Goal: Check status: Check status

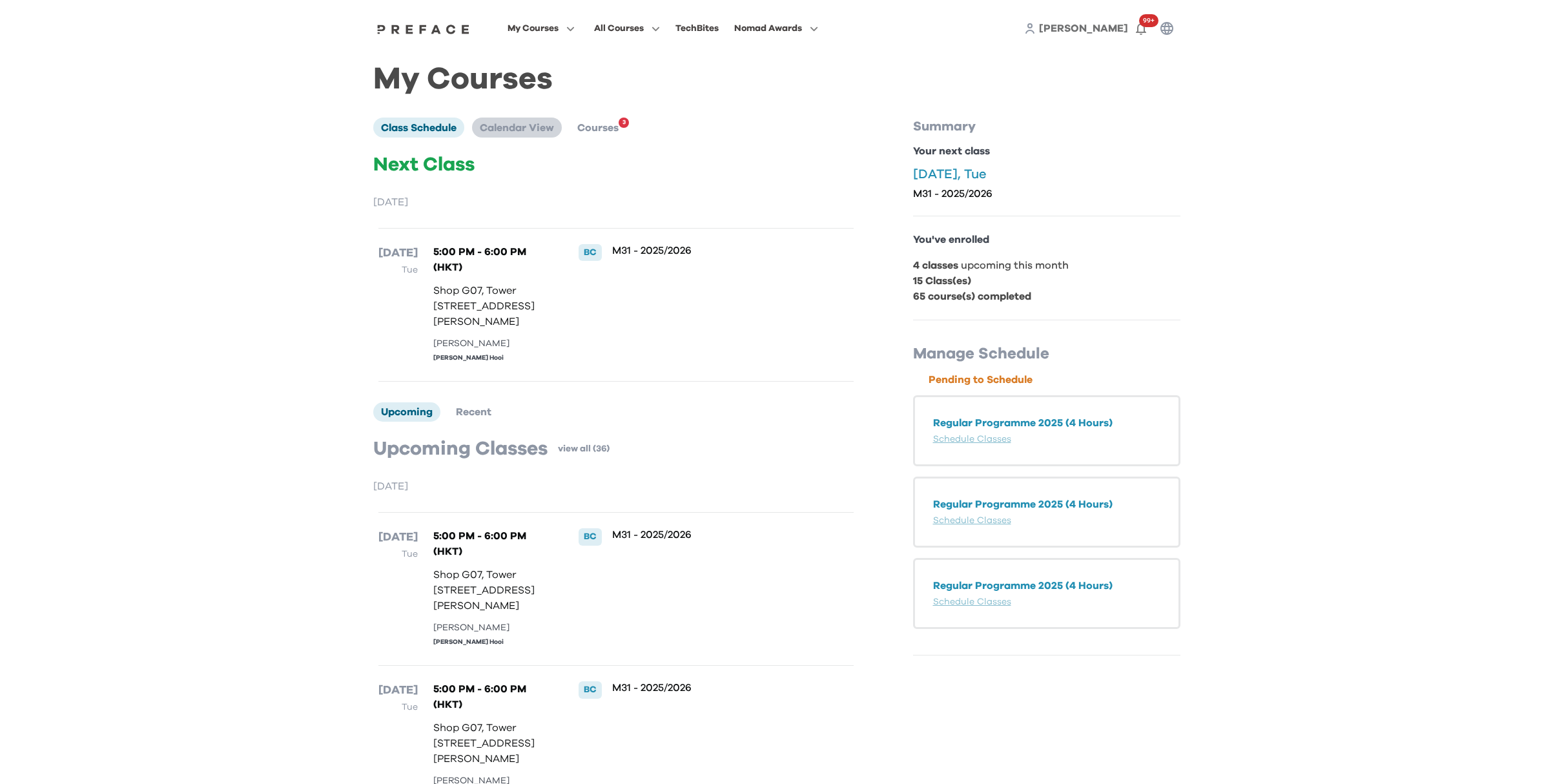
click at [539, 125] on span "Calendar View" at bounding box center [516, 127] width 74 height 10
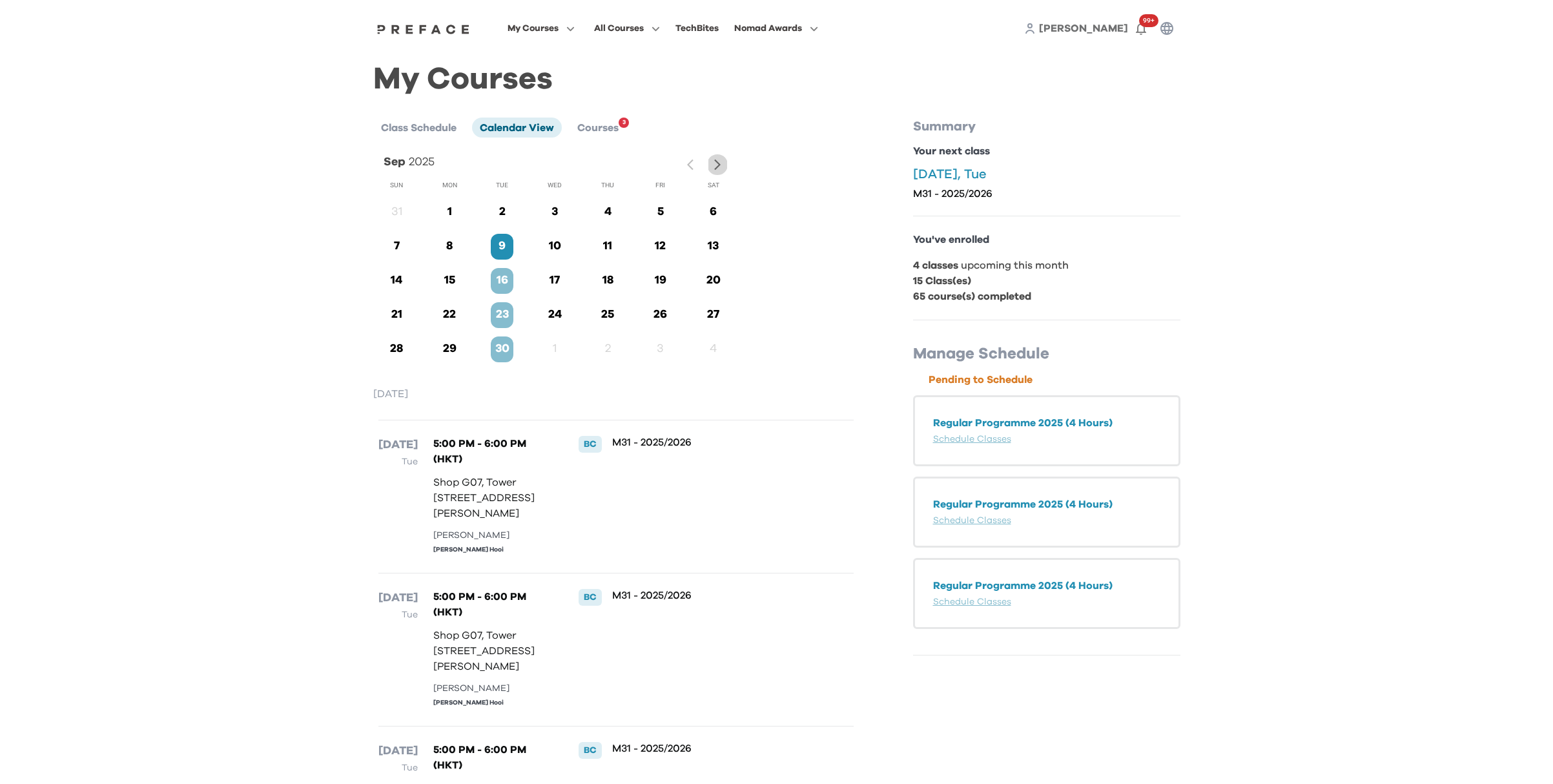
click at [712, 160] on icon "button" at bounding box center [718, 165] width 14 height 14
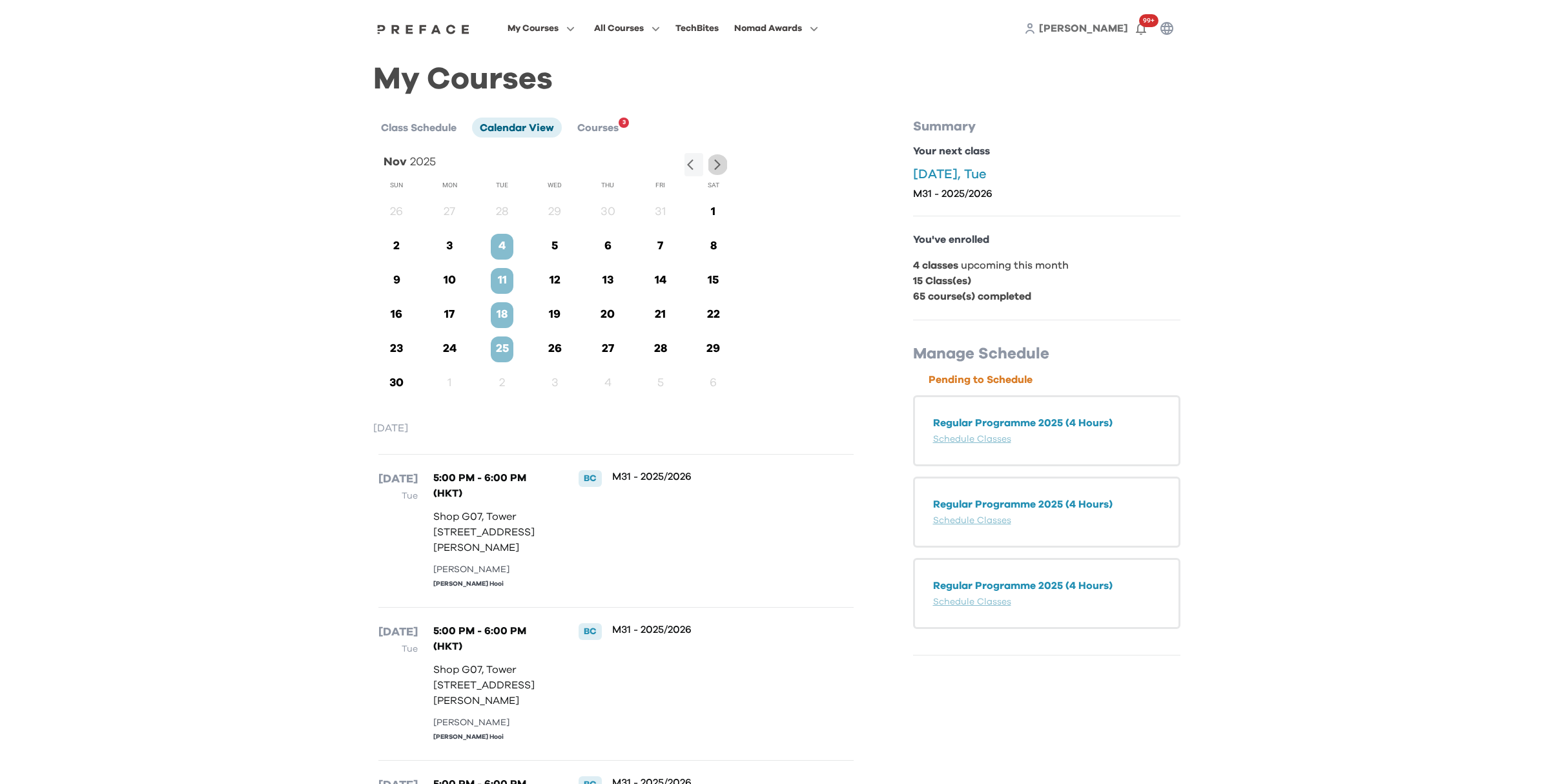
click at [716, 161] on icon "button" at bounding box center [717, 164] width 6 height 11
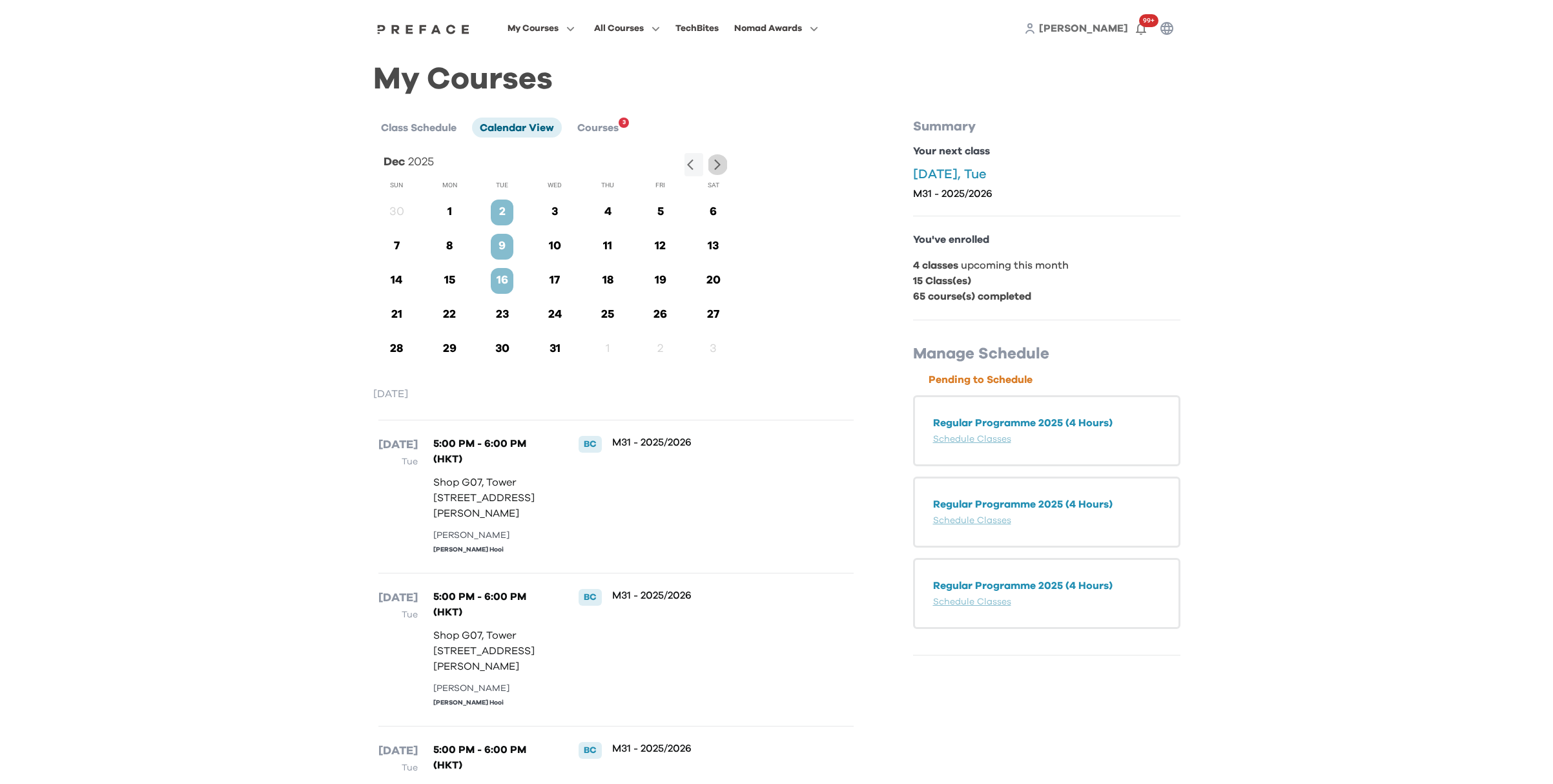
click at [719, 167] on icon "button" at bounding box center [718, 165] width 14 height 14
click at [693, 162] on icon "button" at bounding box center [694, 165] width 14 height 14
click at [718, 168] on icon "button" at bounding box center [718, 165] width 14 height 14
click at [698, 162] on icon "button" at bounding box center [694, 165] width 14 height 14
click at [715, 165] on icon "button" at bounding box center [718, 165] width 14 height 14
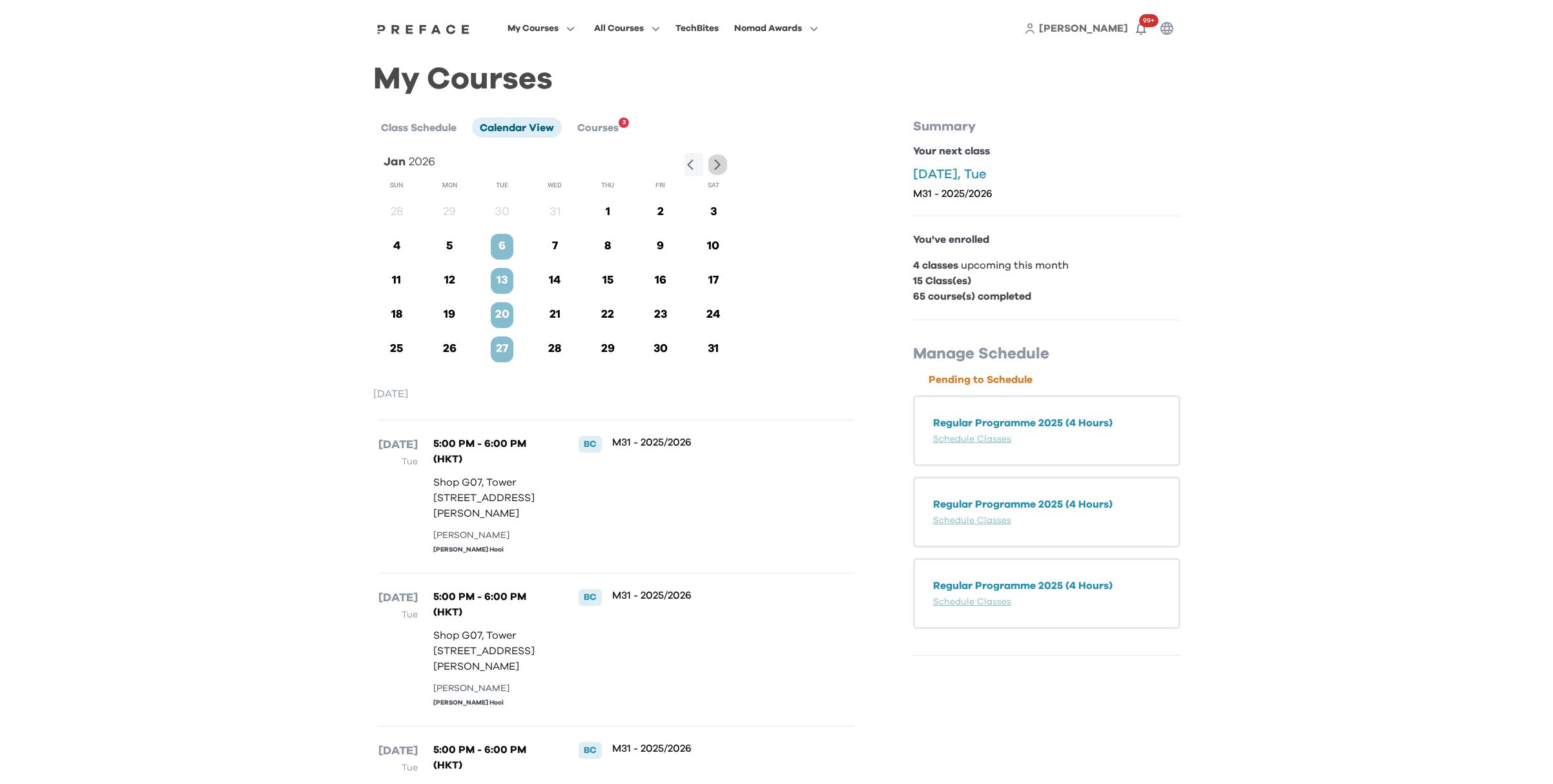
click at [715, 165] on icon "button" at bounding box center [718, 165] width 14 height 14
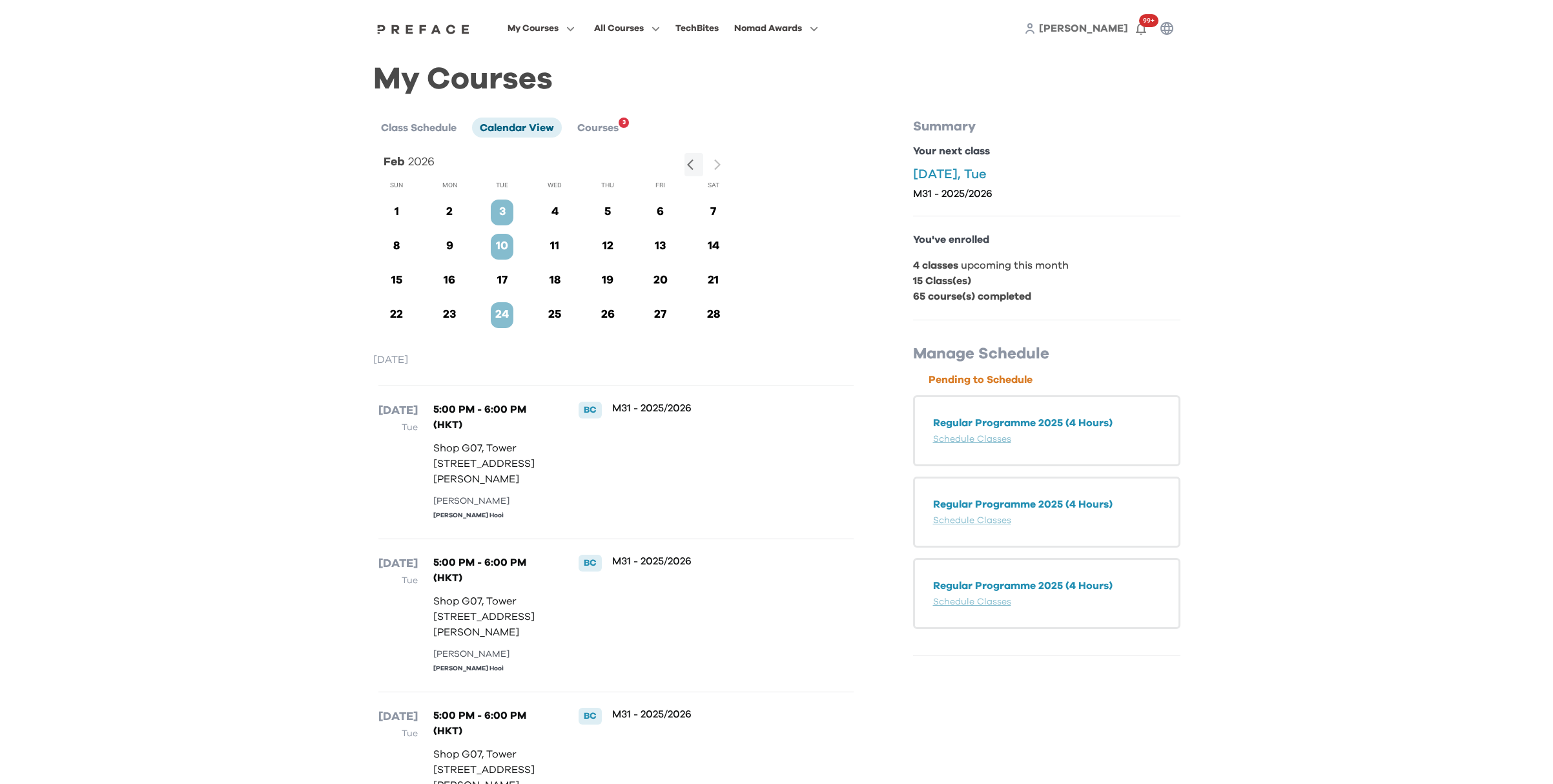
click at [715, 165] on div at bounding box center [706, 164] width 42 height 24
click at [690, 161] on icon "button" at bounding box center [694, 165] width 14 height 14
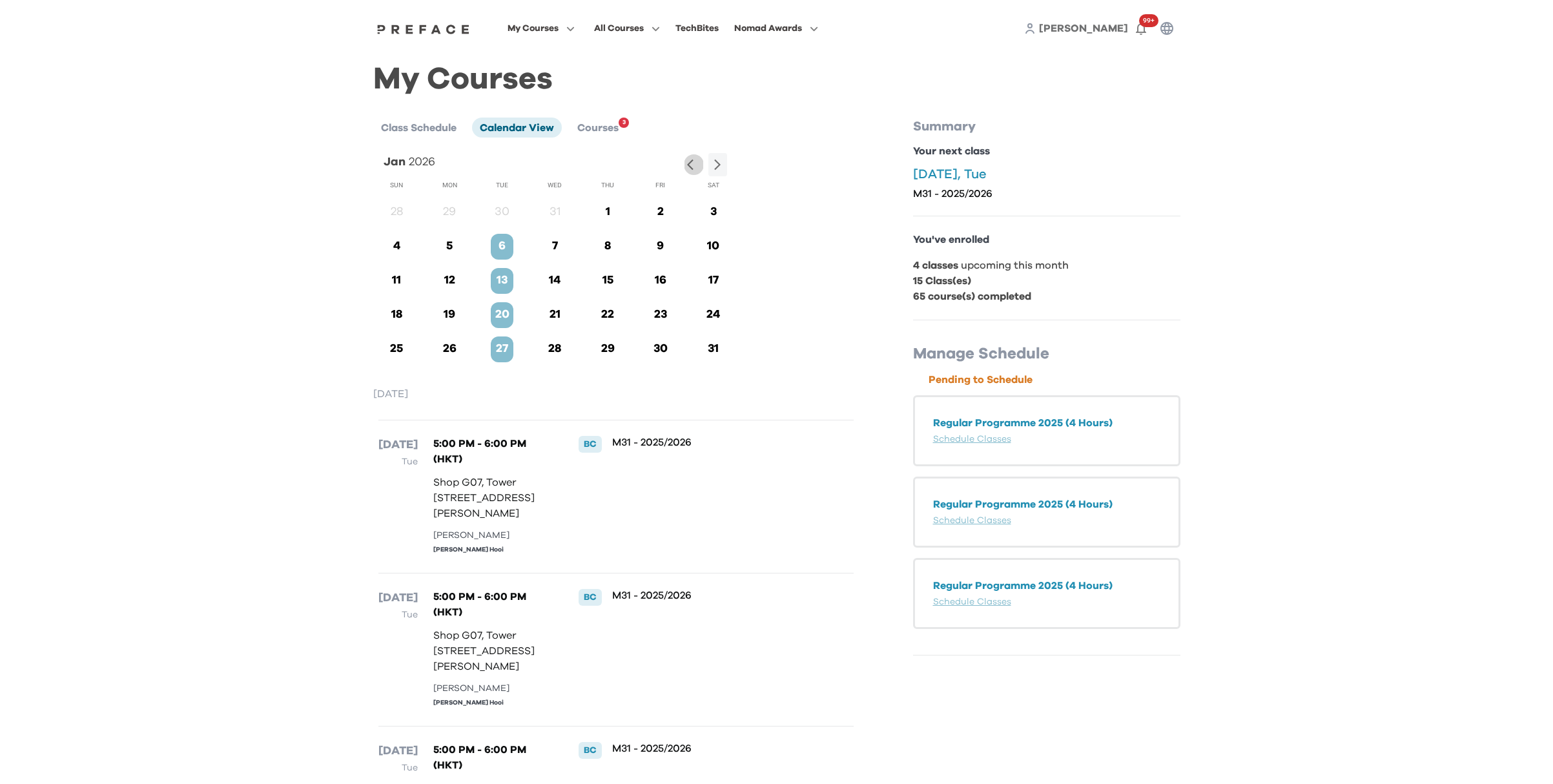
click at [688, 164] on icon "button" at bounding box center [690, 165] width 6 height 11
click at [688, 165] on icon "button" at bounding box center [690, 165] width 6 height 11
